Goal: Information Seeking & Learning: Learn about a topic

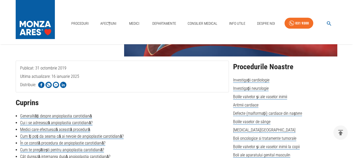
scroll to position [104, 0]
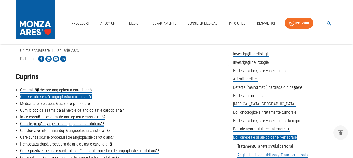
click at [82, 97] on link "Cui i se adresează angioplastia carotidiană?" at bounding box center [56, 97] width 73 height 5
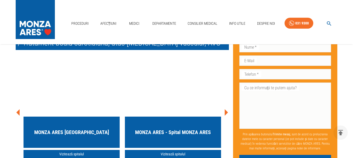
scroll to position [2033, 0]
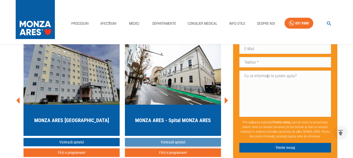
click at [179, 138] on link "Vizitează spitalul" at bounding box center [173, 142] width 96 height 9
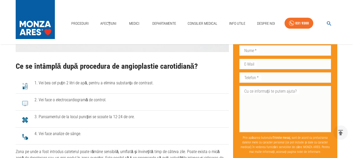
scroll to position [1563, 0]
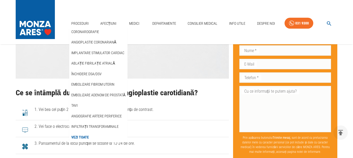
click at [87, 138] on link "Vezi Toate" at bounding box center [80, 137] width 20 height 9
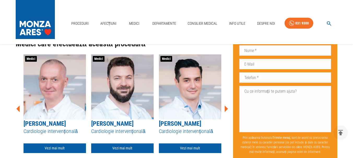
scroll to position [512, 0]
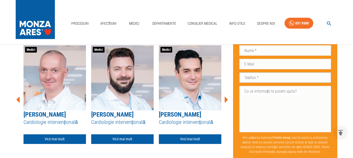
click at [261, 78] on input "Telefon   *" at bounding box center [285, 78] width 92 height 10
click at [219, 116] on div "Medici [PERSON_NAME] Cardiologie intervențională Vezi mai mult" at bounding box center [190, 94] width 62 height 99
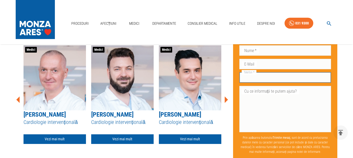
click at [271, 76] on input "Telefon   *" at bounding box center [285, 78] width 92 height 10
click at [225, 125] on div "[PERSON_NAME] care efectuează această procedură Medici [PERSON_NAME] Radiologie…" at bounding box center [122, 93] width 213 height 124
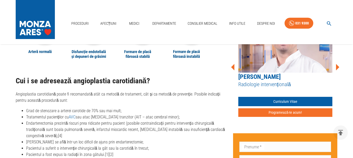
scroll to position [392, 0]
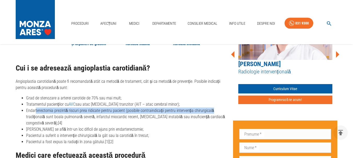
drag, startPoint x: 37, startPoint y: 111, endPoint x: 223, endPoint y: 111, distance: 185.9
click at [223, 111] on li "Endarterectomia prezintă riscuri prea ridicate pentru pacient (posibile contrai…" at bounding box center [127, 117] width 203 height 19
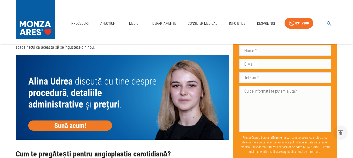
scroll to position [966, 0]
